Goal: Task Accomplishment & Management: Use online tool/utility

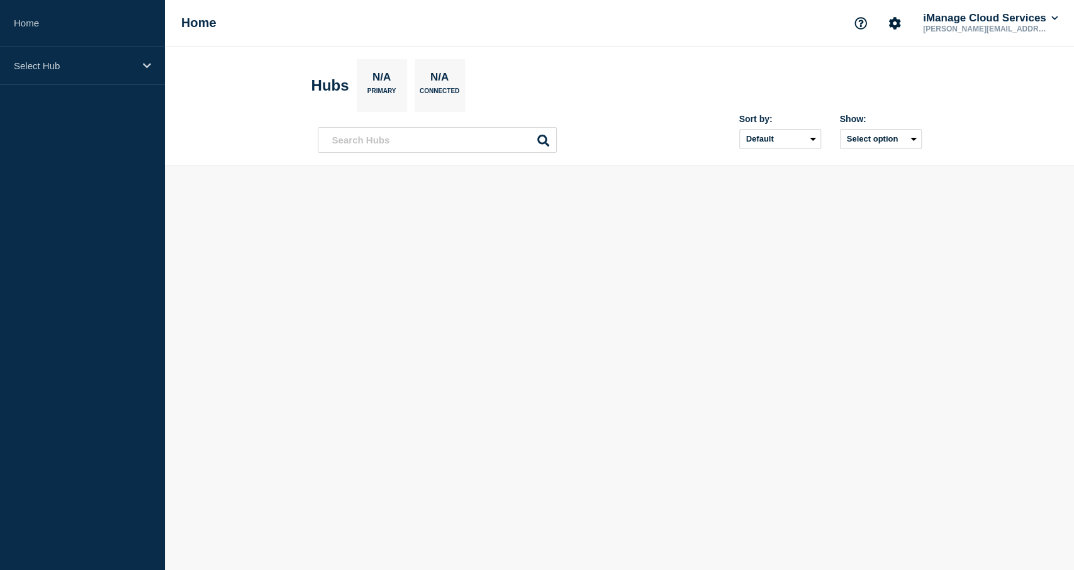
click at [977, 25] on p "[PERSON_NAME][EMAIL_ADDRESS][PERSON_NAME][DOMAIN_NAME]" at bounding box center [985, 29] width 131 height 9
click at [1049, 18] on button "iManage Cloud Services" at bounding box center [990, 18] width 140 height 13
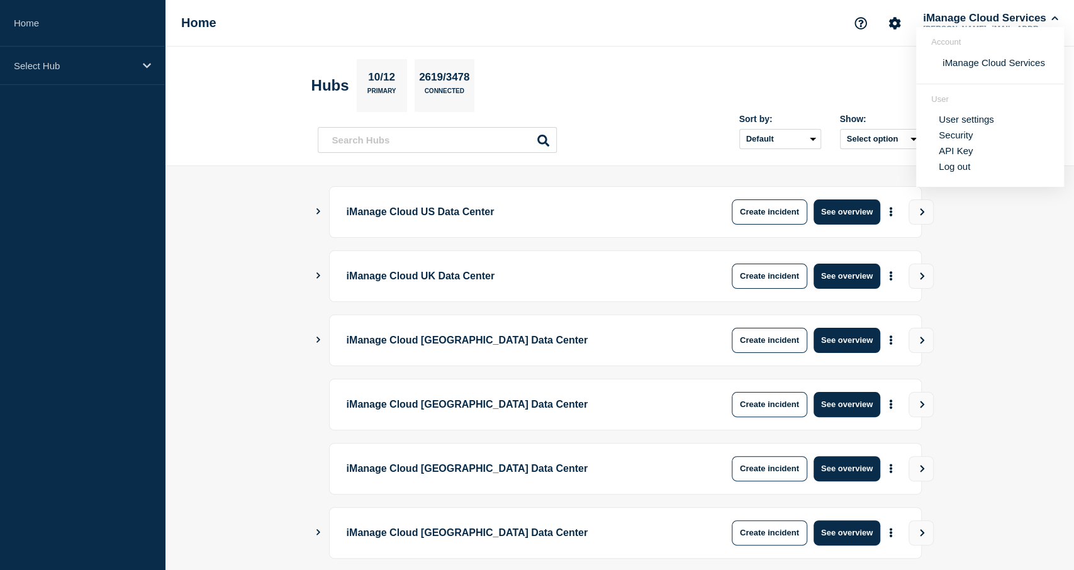
click at [942, 152] on link "API Key" at bounding box center [955, 150] width 34 height 11
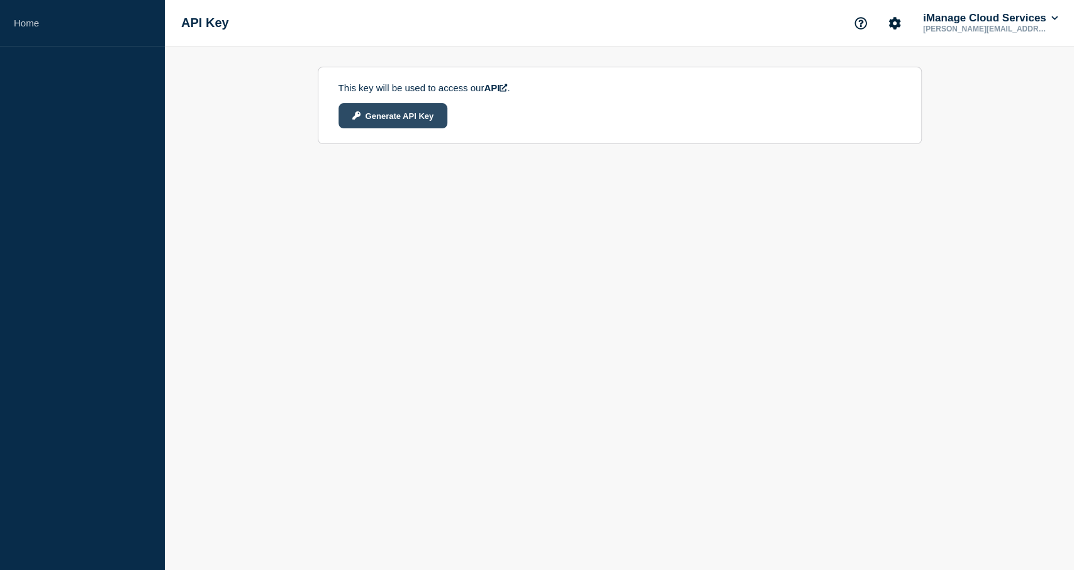
click at [406, 123] on button "Generate API Key" at bounding box center [392, 115] width 109 height 25
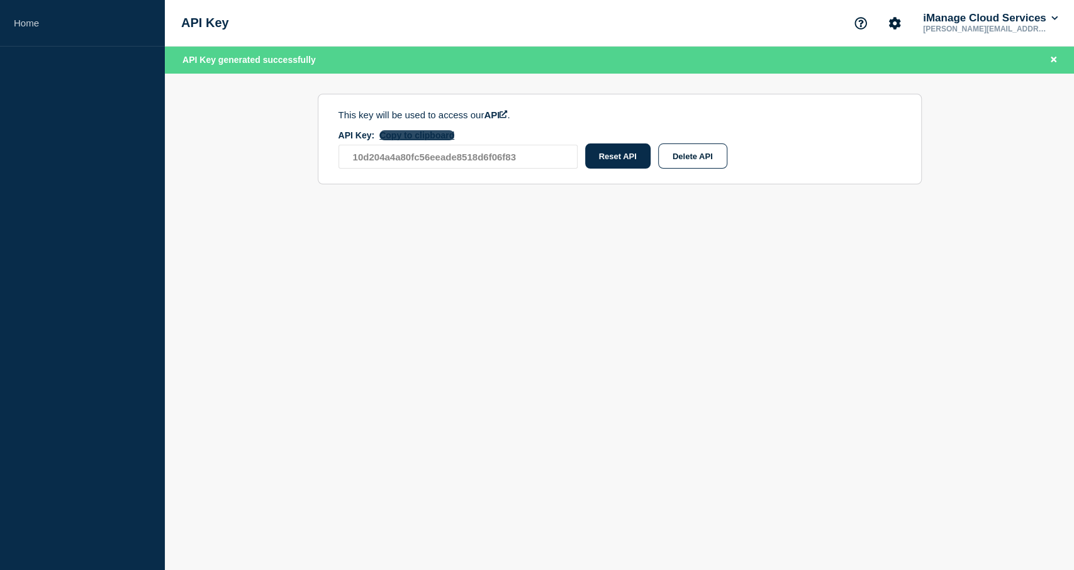
click at [433, 134] on button "Copy to clipboard" at bounding box center [416, 135] width 75 height 10
click at [376, 295] on body "Home API Key iManage Cloud Services [PERSON_NAME][EMAIL_ADDRESS][PERSON_NAME][D…" at bounding box center [537, 285] width 1074 height 570
click at [1054, 62] on icon "Close banner" at bounding box center [1053, 59] width 6 height 8
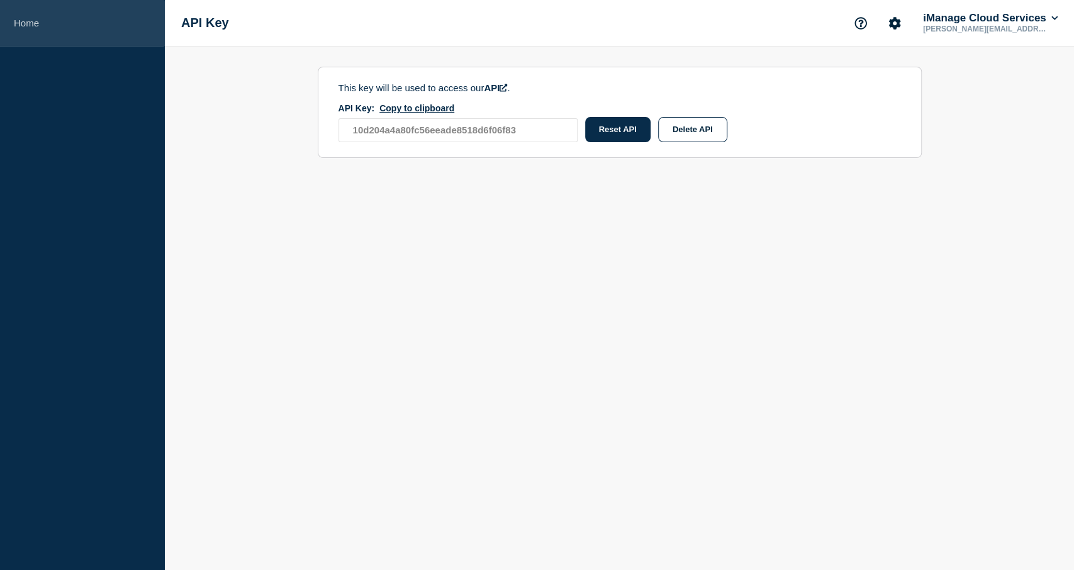
click at [48, 22] on link "Home" at bounding box center [82, 23] width 165 height 47
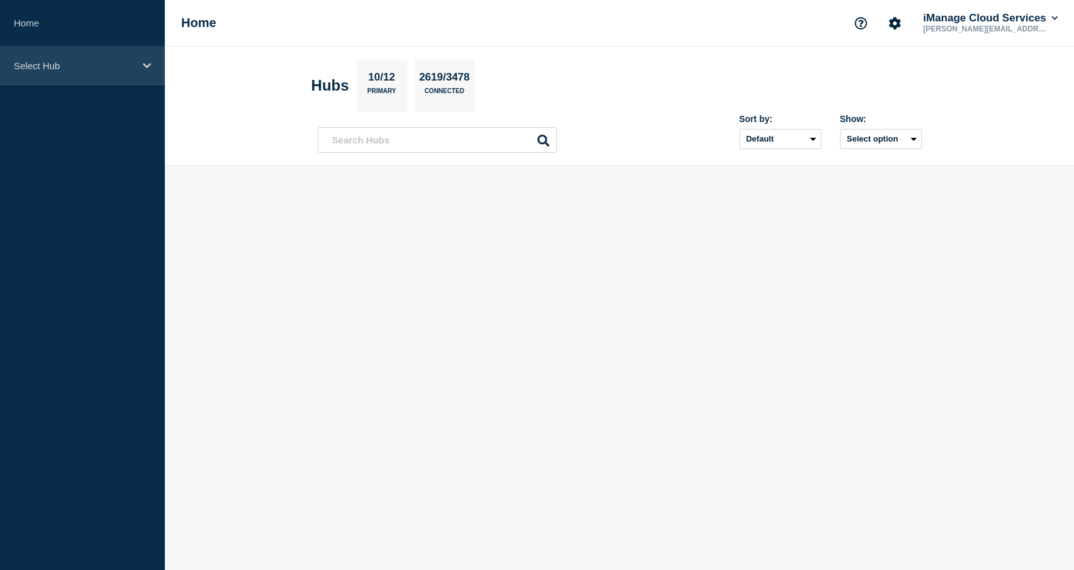
click at [144, 64] on icon at bounding box center [147, 65] width 8 height 9
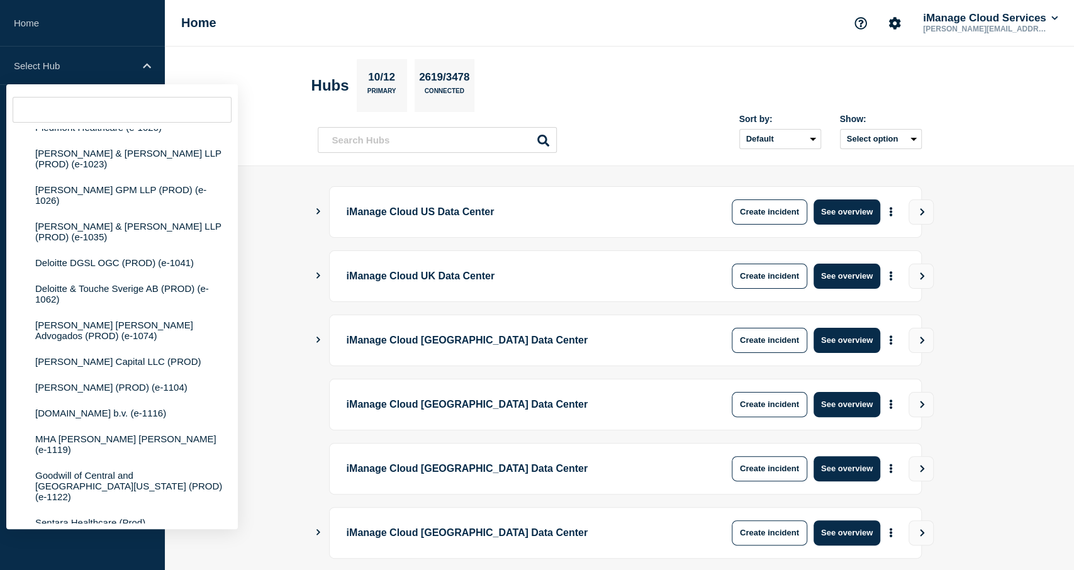
click at [262, 342] on main "iManage Cloud US Data Center Create incident See overview iManage Cloud UK Data…" at bounding box center [619, 521] width 909 height 711
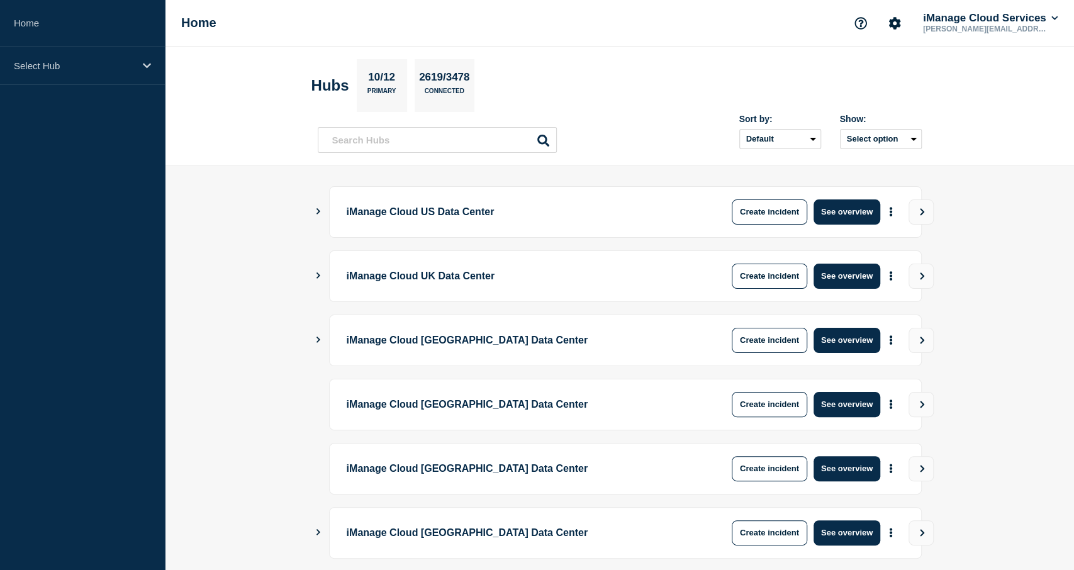
scroll to position [303, 0]
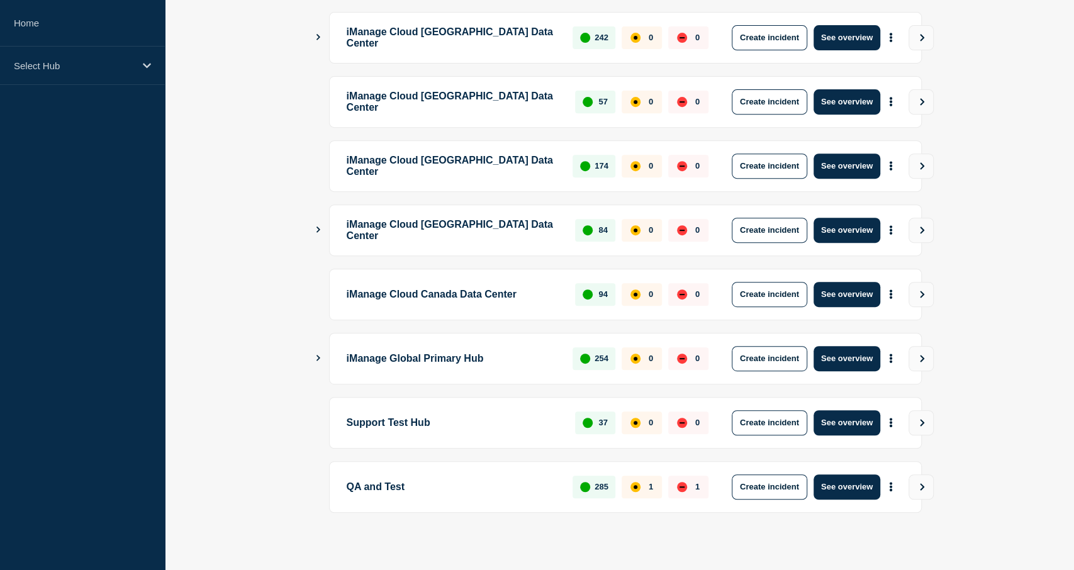
click at [261, 382] on main "iManage Cloud US Data Center 1769 0 0 Create incident See overview iManage Clou…" at bounding box center [619, 219] width 909 height 711
